Goal: Obtain resource: Download file/media

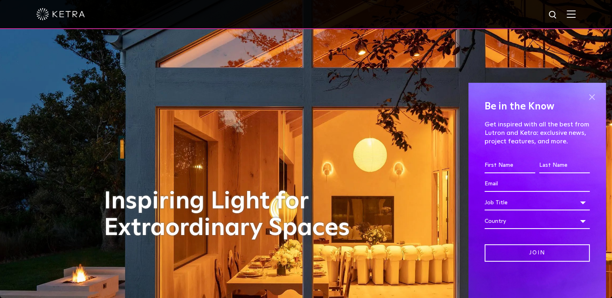
click at [593, 99] on span at bounding box center [592, 97] width 12 height 12
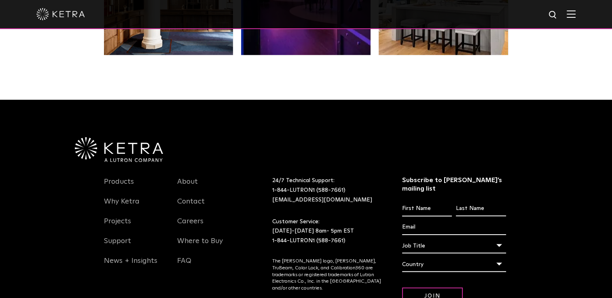
scroll to position [1682, 0]
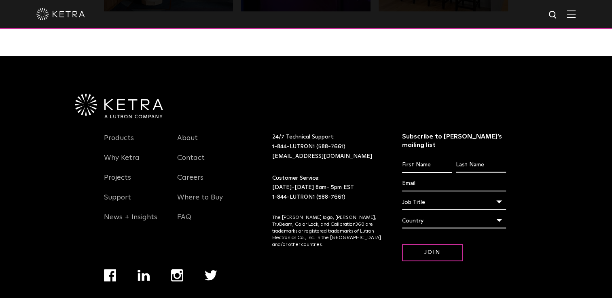
click at [575, 13] on img at bounding box center [571, 14] width 9 height 8
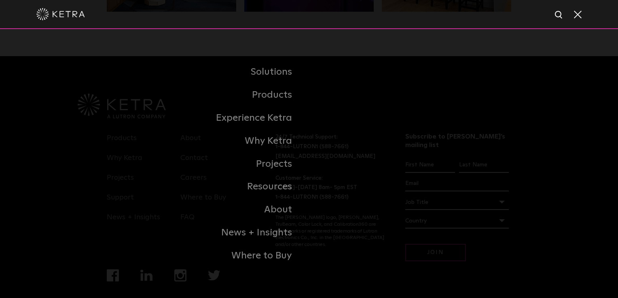
click at [577, 13] on span at bounding box center [577, 14] width 9 height 8
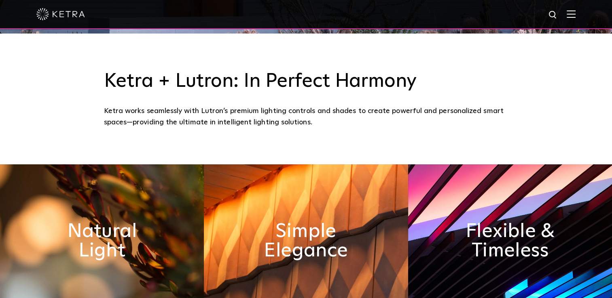
scroll to position [269, 0]
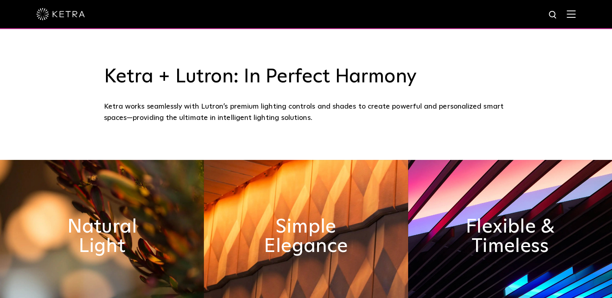
drag, startPoint x: 617, startPoint y: 290, endPoint x: 554, endPoint y: 121, distance: 180.7
click at [554, 121] on div "Ketra + Lutron: In Perfect Harmony Ketra works seamlessly with Lutron’s premium…" at bounding box center [306, 94] width 612 height 131
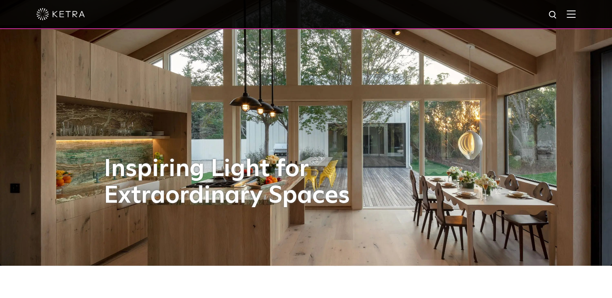
scroll to position [0, 0]
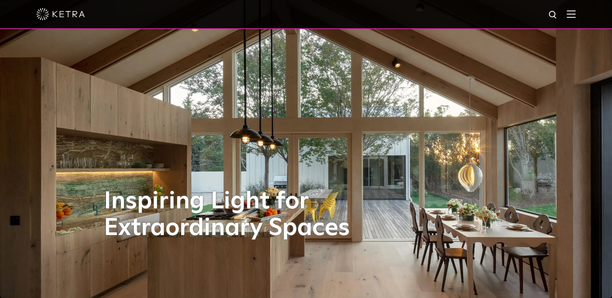
click at [575, 12] on img at bounding box center [571, 14] width 9 height 8
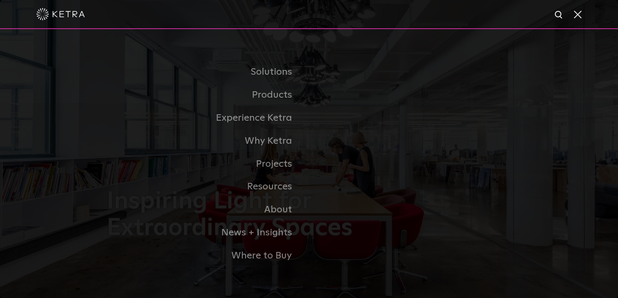
click at [581, 12] on span at bounding box center [577, 14] width 9 height 8
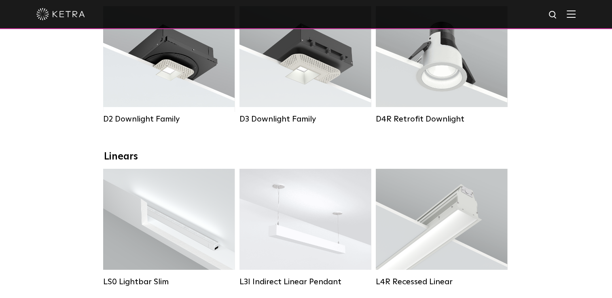
scroll to position [199, 0]
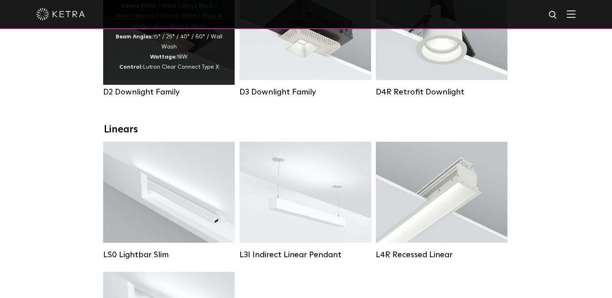
click at [192, 53] on div "Lumen Output: 1200 Colors: White / Black / Gloss Black / Silver / Bronze / Silv…" at bounding box center [168, 32] width 107 height 82
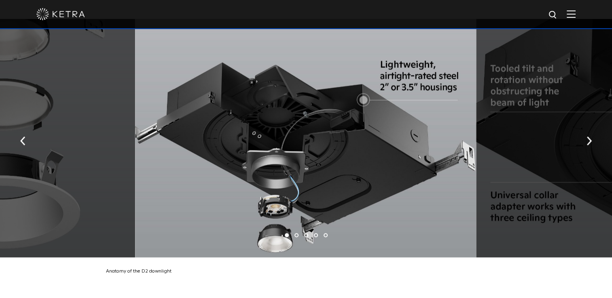
scroll to position [1357, 0]
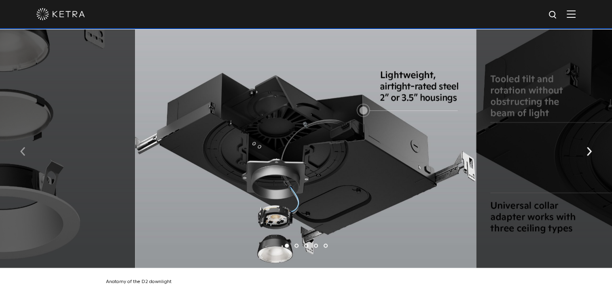
click at [26, 144] on button "button" at bounding box center [22, 151] width 17 height 28
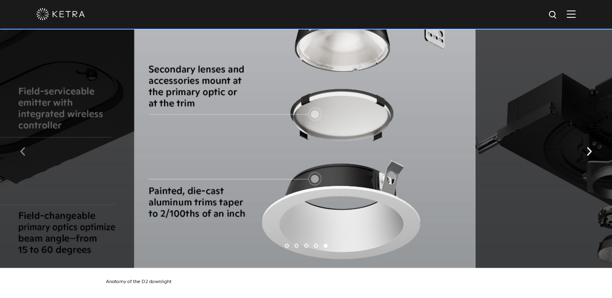
click at [26, 144] on button "button" at bounding box center [22, 151] width 17 height 28
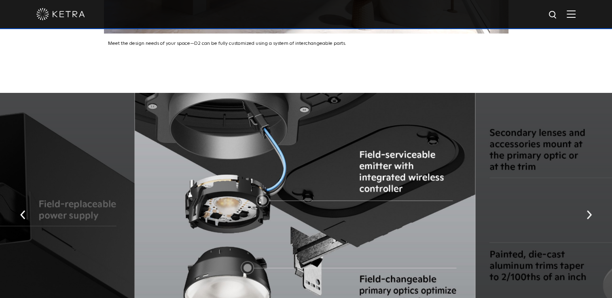
scroll to position [1309, 0]
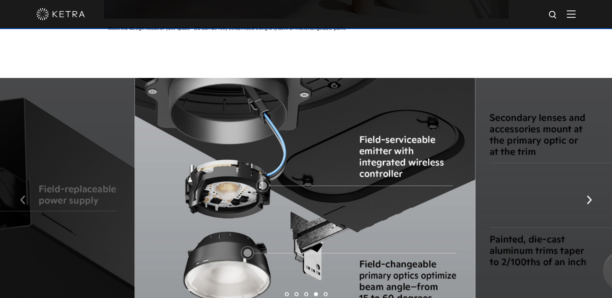
click at [25, 196] on img "button" at bounding box center [22, 200] width 5 height 9
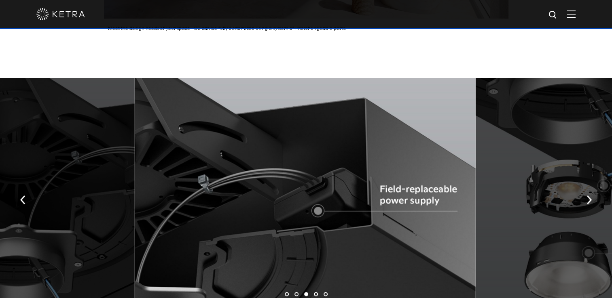
scroll to position [1325, 0]
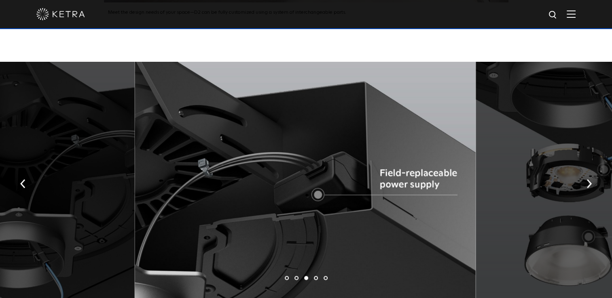
click at [406, 162] on div at bounding box center [305, 181] width 341 height 239
click at [23, 180] on img "button" at bounding box center [22, 184] width 5 height 9
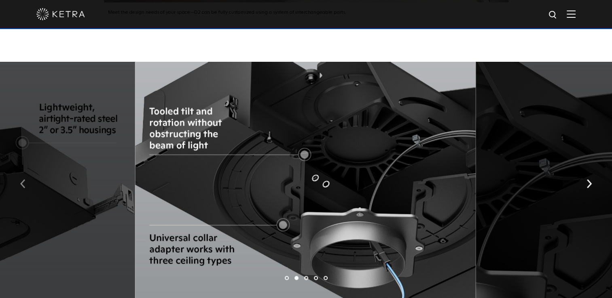
click at [23, 180] on img "button" at bounding box center [22, 184] width 5 height 9
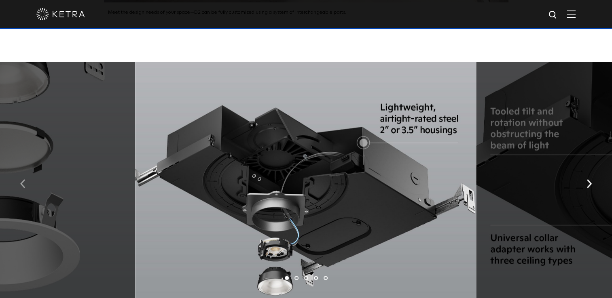
click at [23, 180] on img "button" at bounding box center [22, 184] width 5 height 9
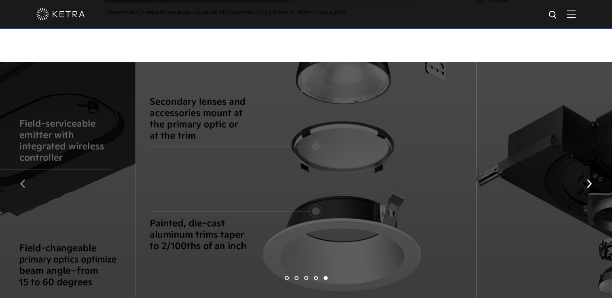
click at [23, 180] on img "button" at bounding box center [22, 184] width 5 height 9
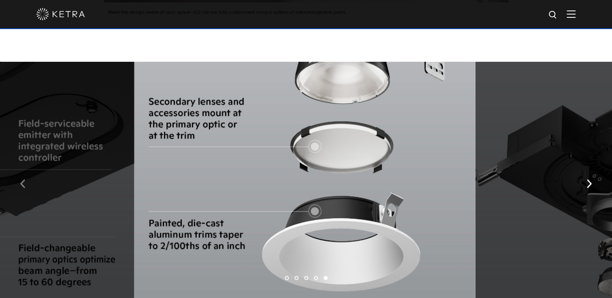
click at [23, 180] on img "button" at bounding box center [22, 184] width 5 height 9
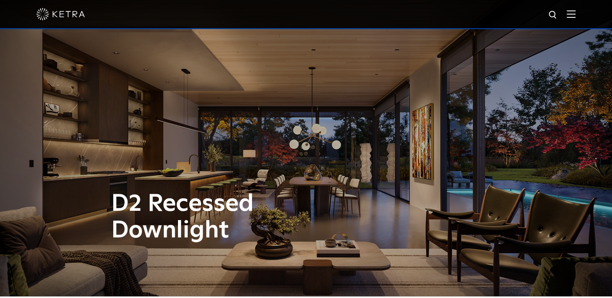
scroll to position [0, 0]
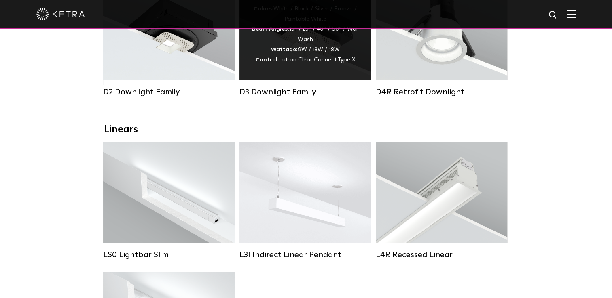
click at [286, 63] on span "Lutron Clear Connect Type X" at bounding box center [317, 60] width 76 height 6
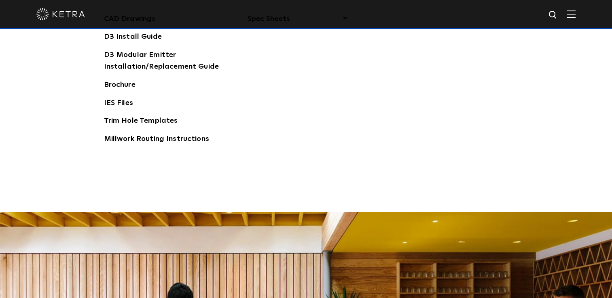
scroll to position [1257, 0]
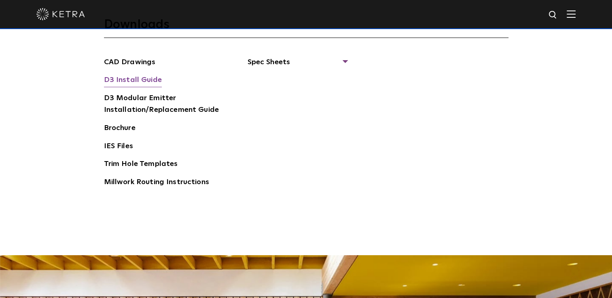
click at [130, 79] on link "D3 Install Guide" at bounding box center [133, 80] width 58 height 13
